Goal: Task Accomplishment & Management: Manage account settings

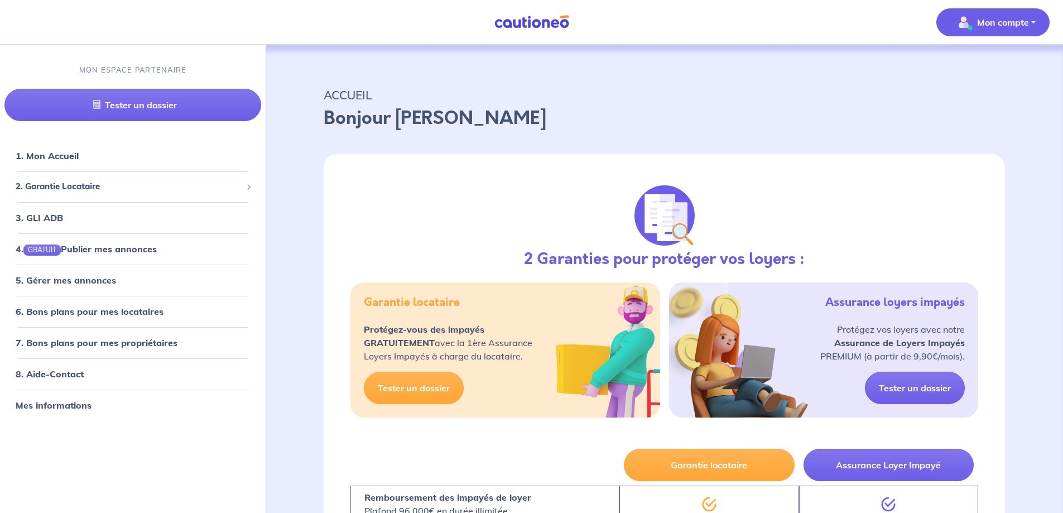
click at [1000, 22] on p "Mon compte" at bounding box center [1003, 22] width 52 height 13
click at [964, 73] on link "Mes informations" at bounding box center [982, 69] width 90 height 18
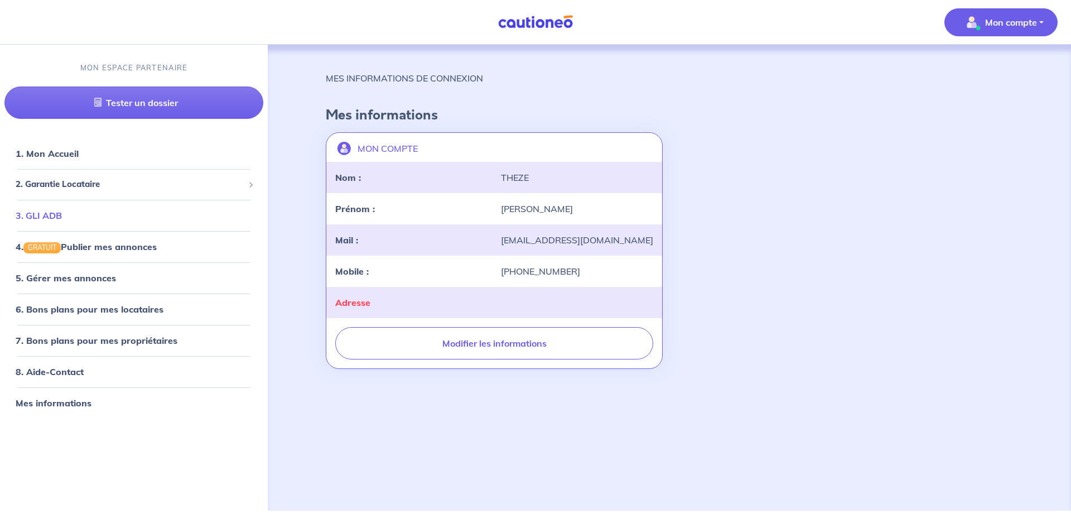
click at [56, 215] on link "3. GLI ADB" at bounding box center [39, 215] width 46 height 11
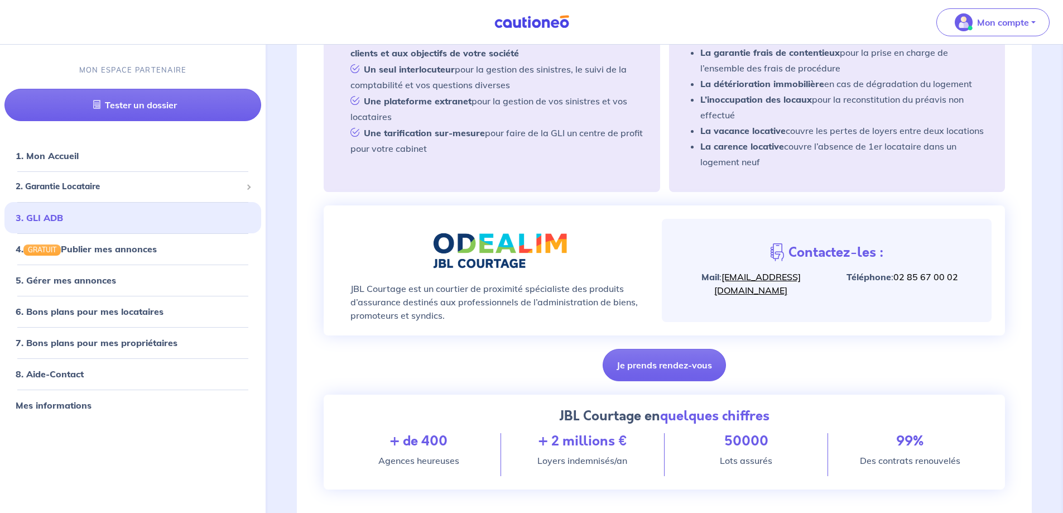
scroll to position [330, 0]
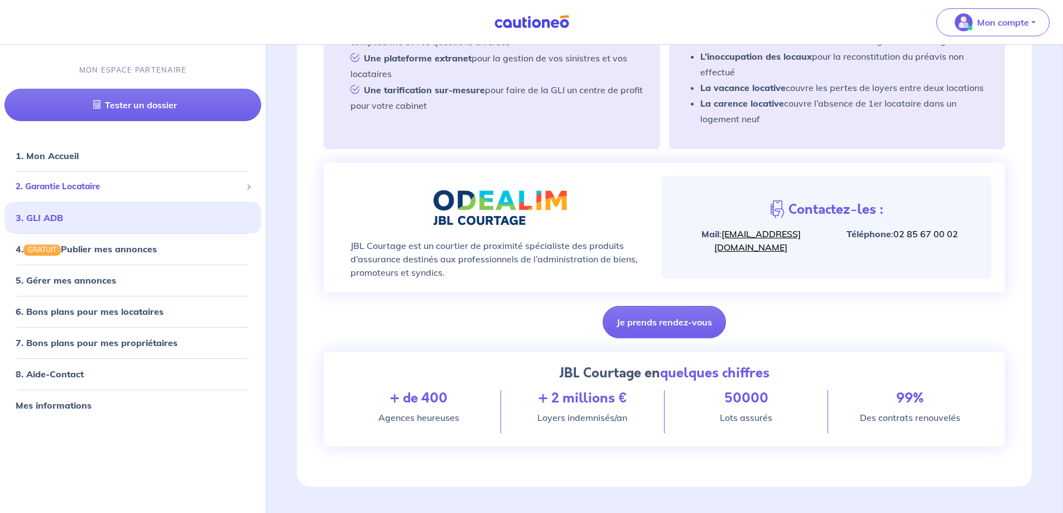
click at [204, 181] on span "2. Garantie Locataire" at bounding box center [129, 186] width 226 height 13
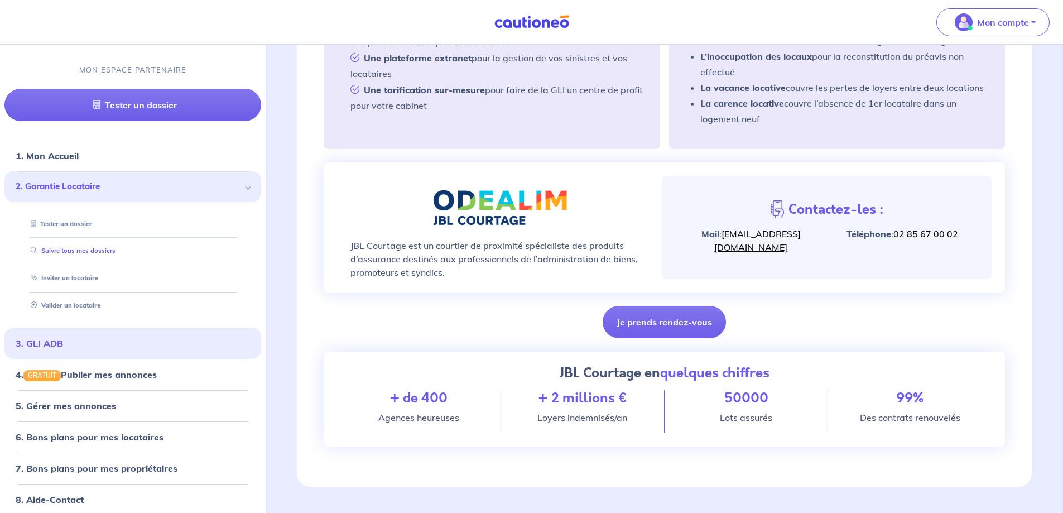
click at [113, 248] on link "Suivre tous mes dossiers" at bounding box center [70, 251] width 89 height 8
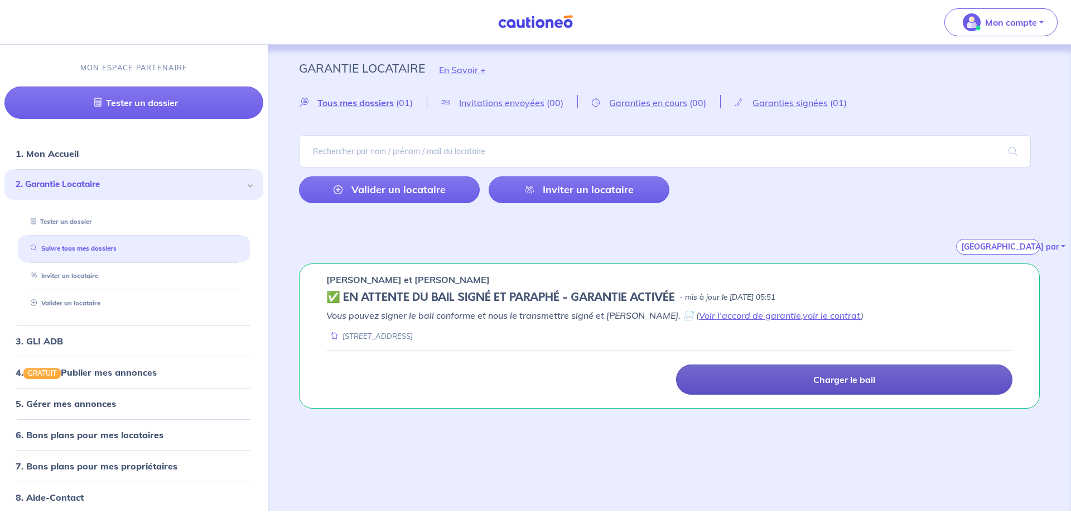
click at [851, 376] on p "Charger le bail" at bounding box center [844, 379] width 62 height 11
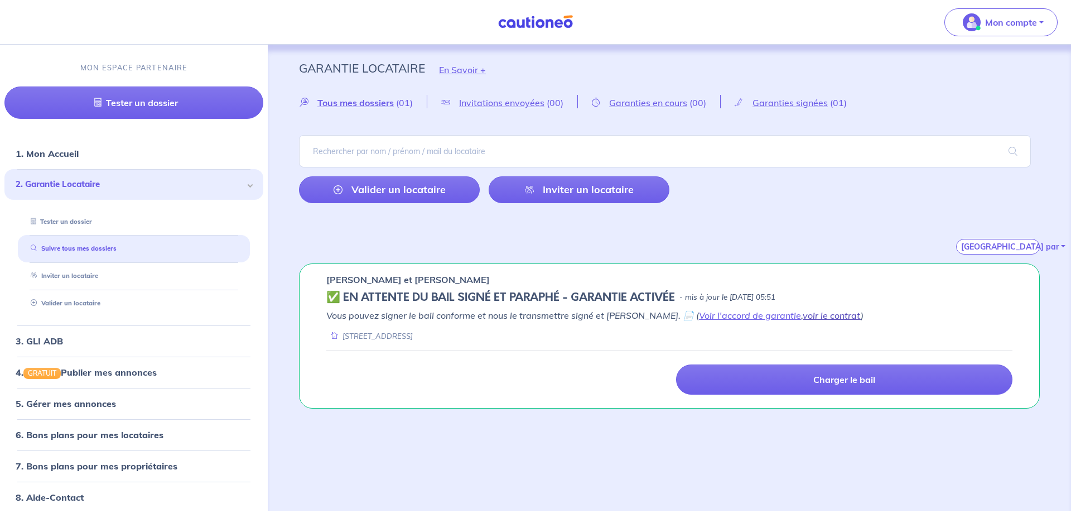
click at [803, 318] on link "voir le contrat" at bounding box center [832, 315] width 58 height 11
